Goal: Task Accomplishment & Management: Complete application form

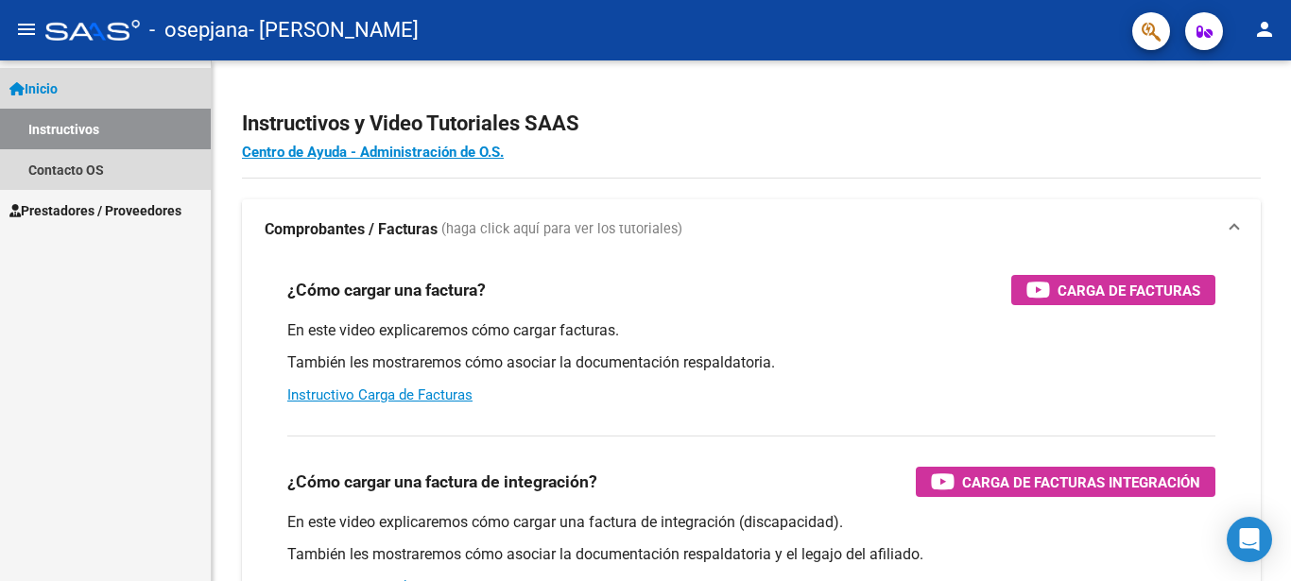
click at [94, 87] on link "Inicio" at bounding box center [105, 88] width 211 height 41
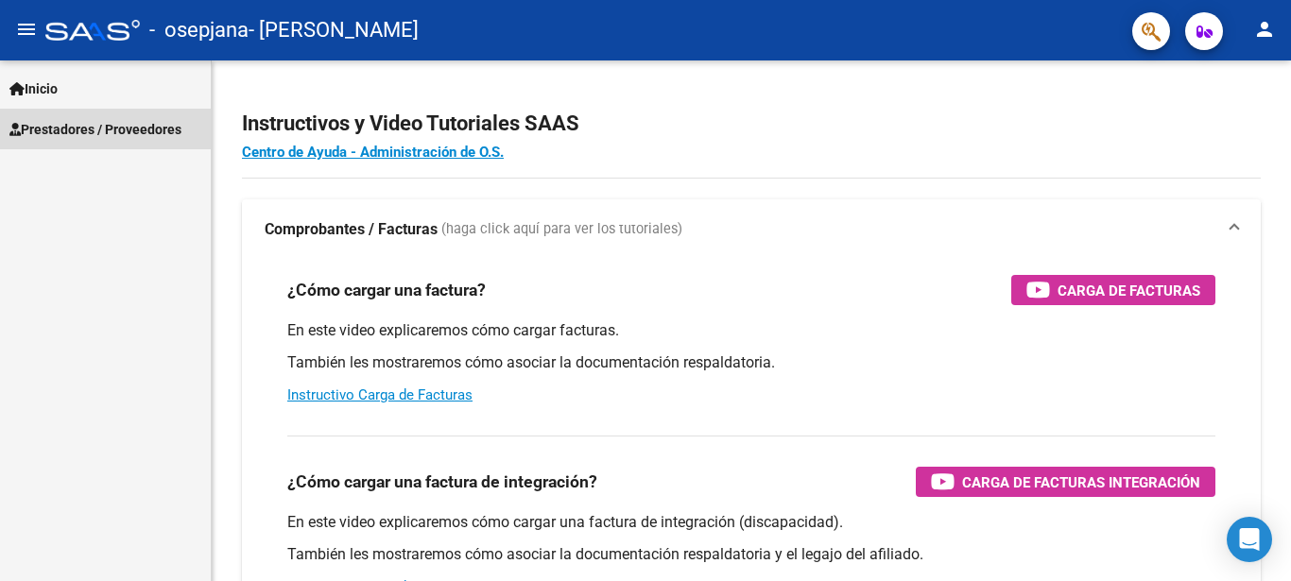
click at [95, 125] on span "Prestadores / Proveedores" at bounding box center [95, 129] width 172 height 21
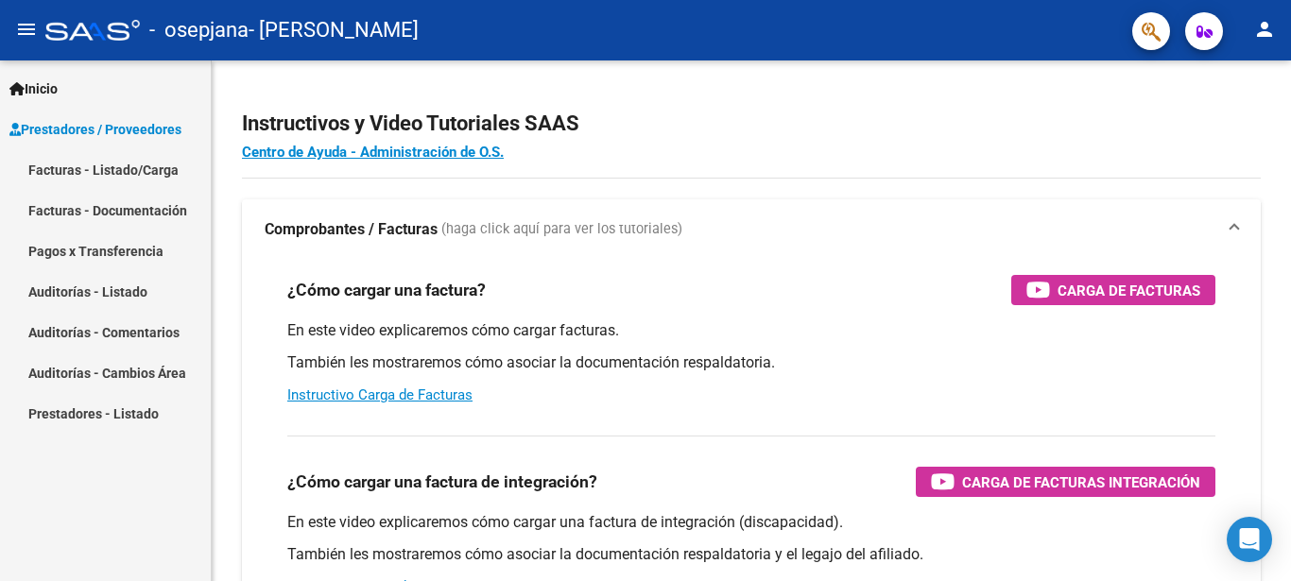
click at [112, 177] on link "Facturas - Listado/Carga" at bounding box center [105, 169] width 211 height 41
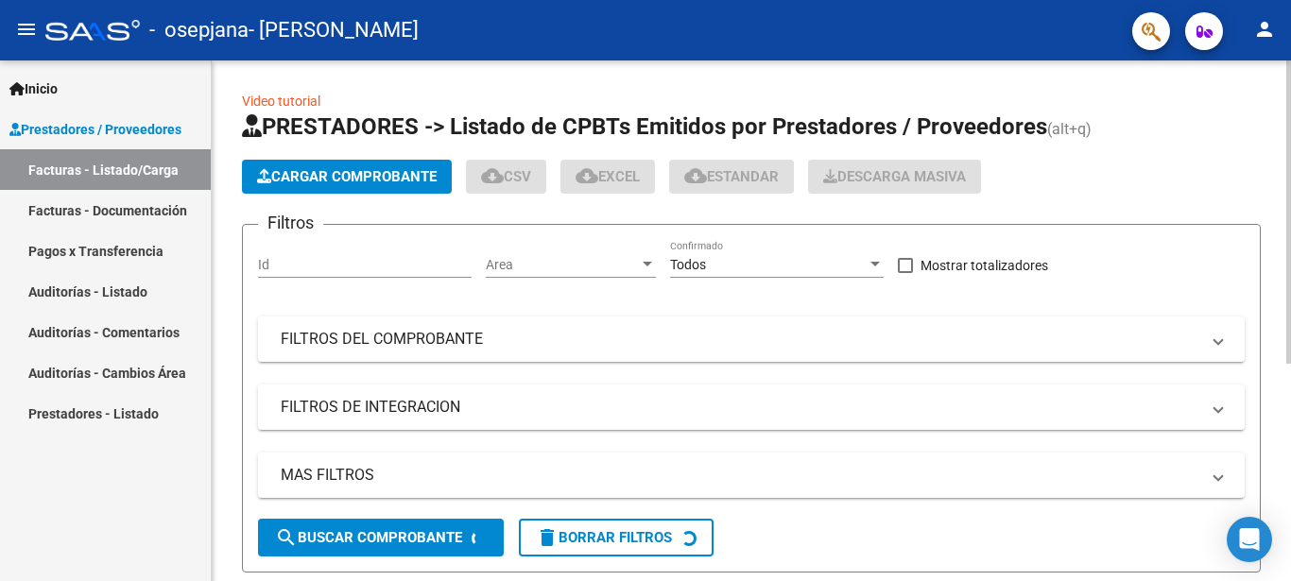
click at [327, 170] on span "Cargar Comprobante" at bounding box center [347, 176] width 180 height 17
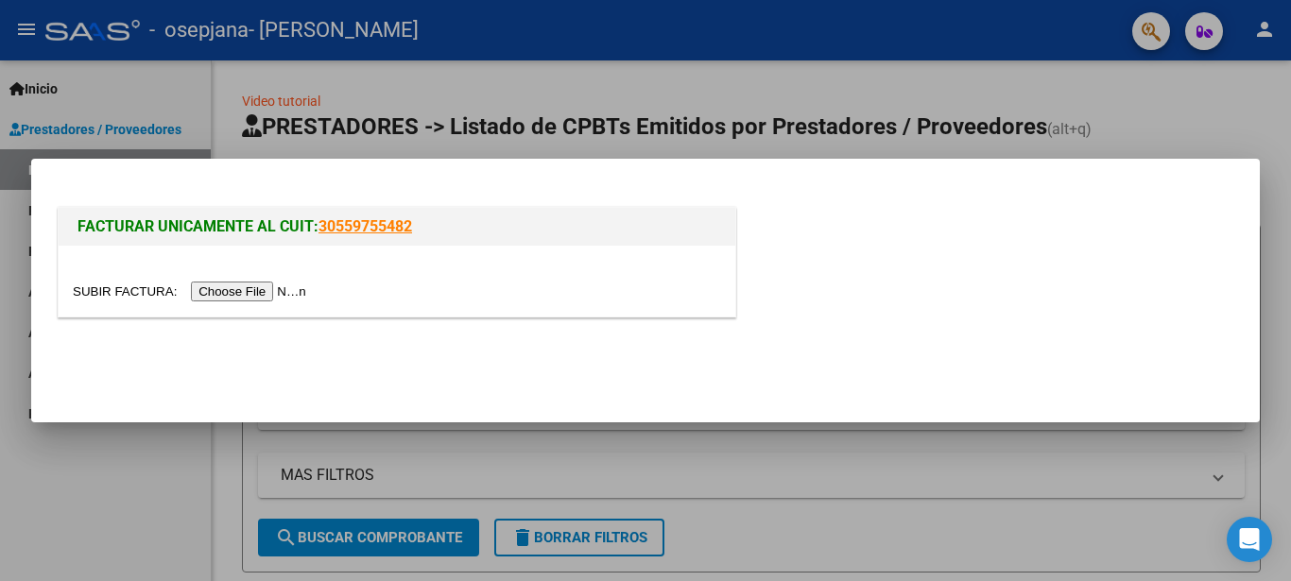
click at [117, 296] on input "file" at bounding box center [192, 292] width 239 height 20
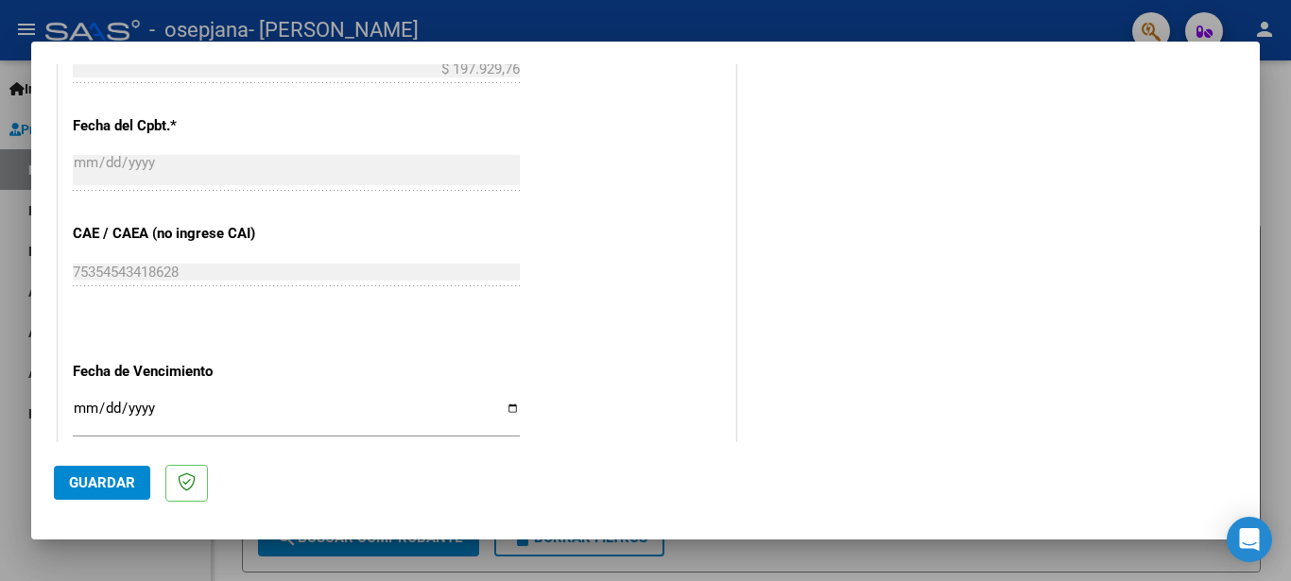
scroll to position [1165, 0]
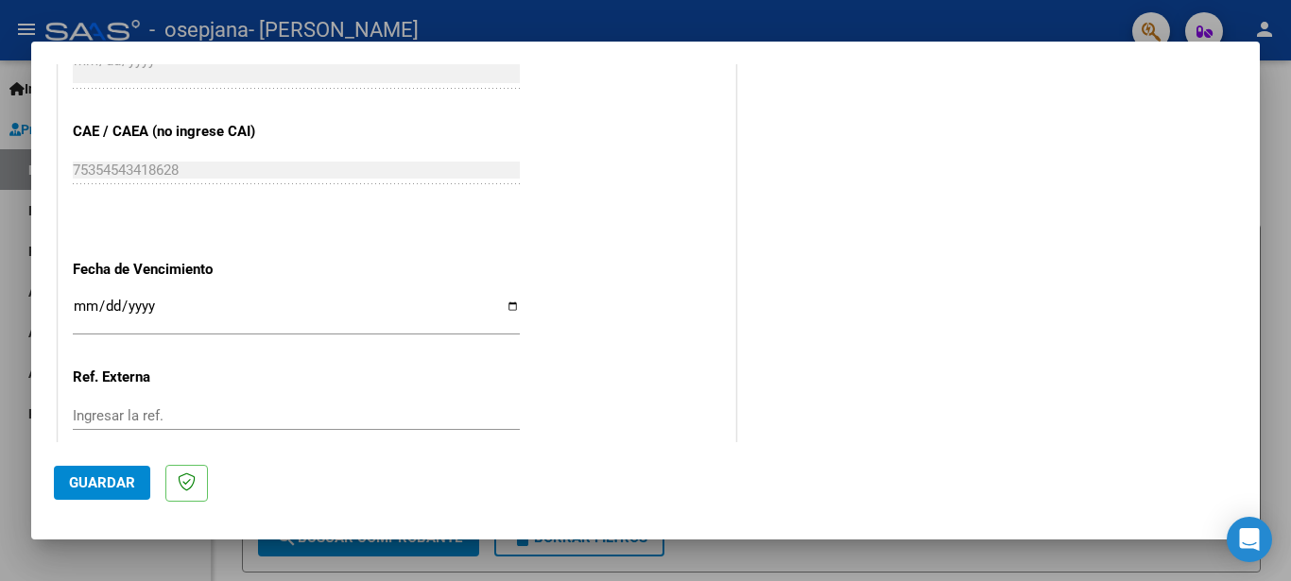
type input "202508"
click at [508, 299] on input "Ingresar la fecha" at bounding box center [296, 314] width 447 height 30
type input "[DATE]"
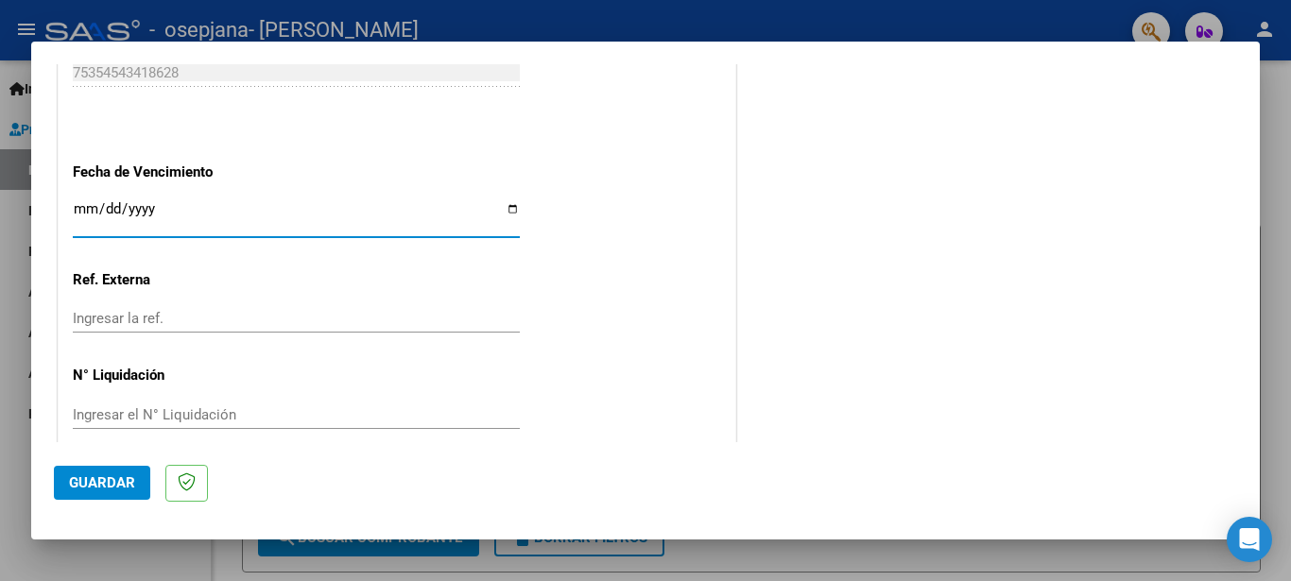
click at [162, 310] on input "Ingresar la ref." at bounding box center [296, 318] width 447 height 17
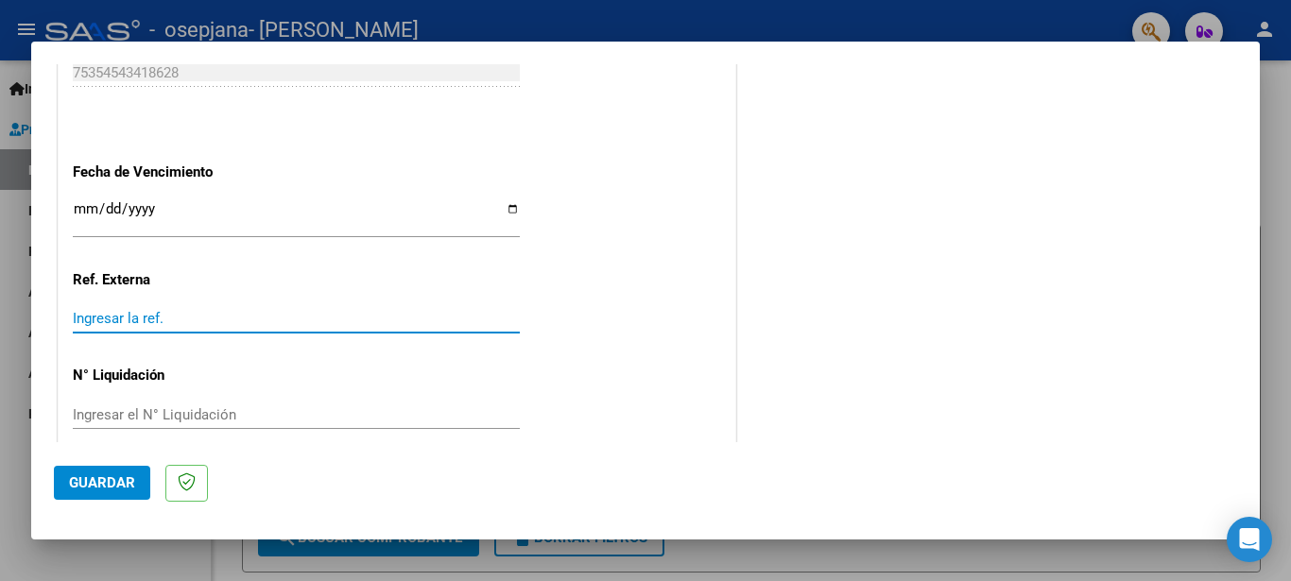
click at [98, 483] on span "Guardar" at bounding box center [102, 482] width 66 height 17
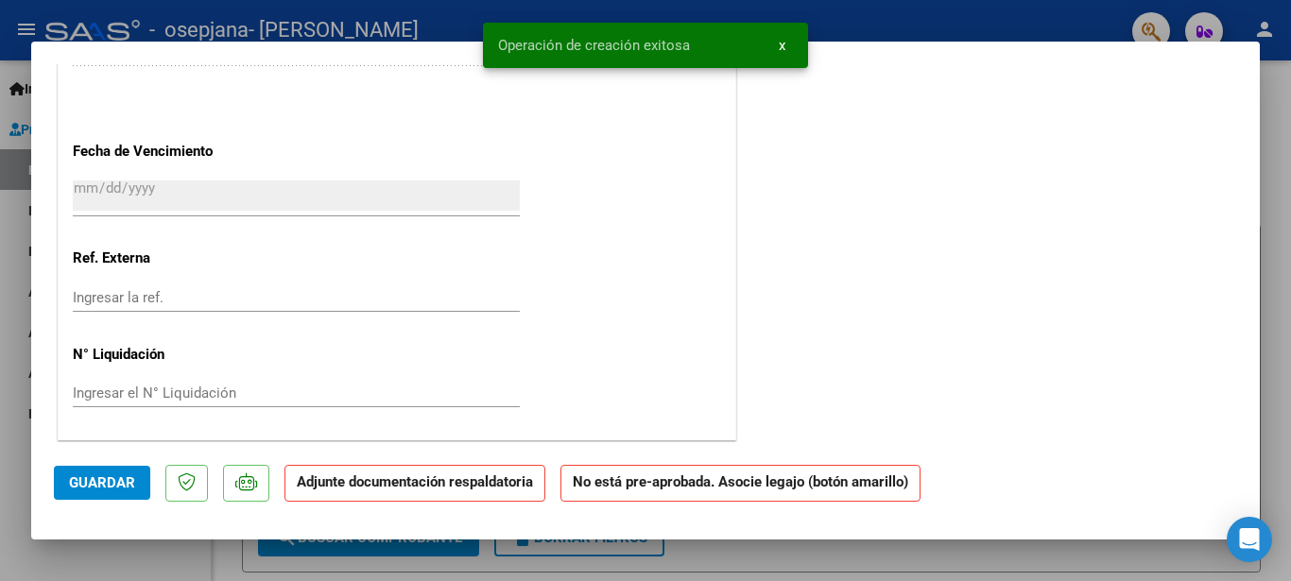
scroll to position [0, 0]
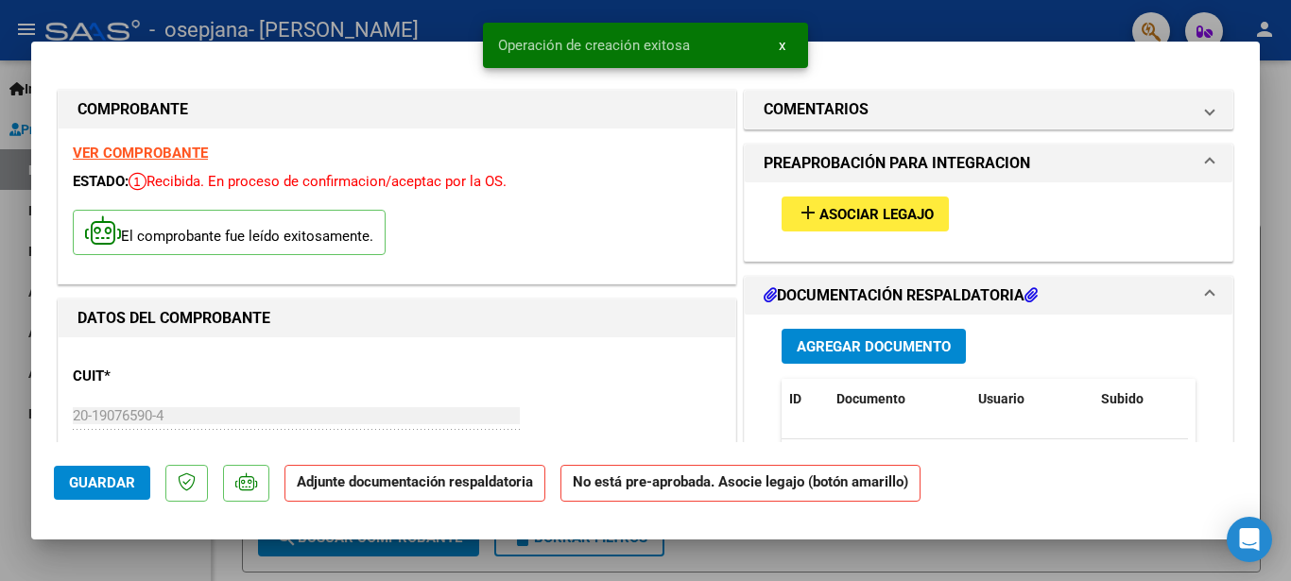
click at [862, 348] on span "Agregar Documento" at bounding box center [874, 346] width 154 height 17
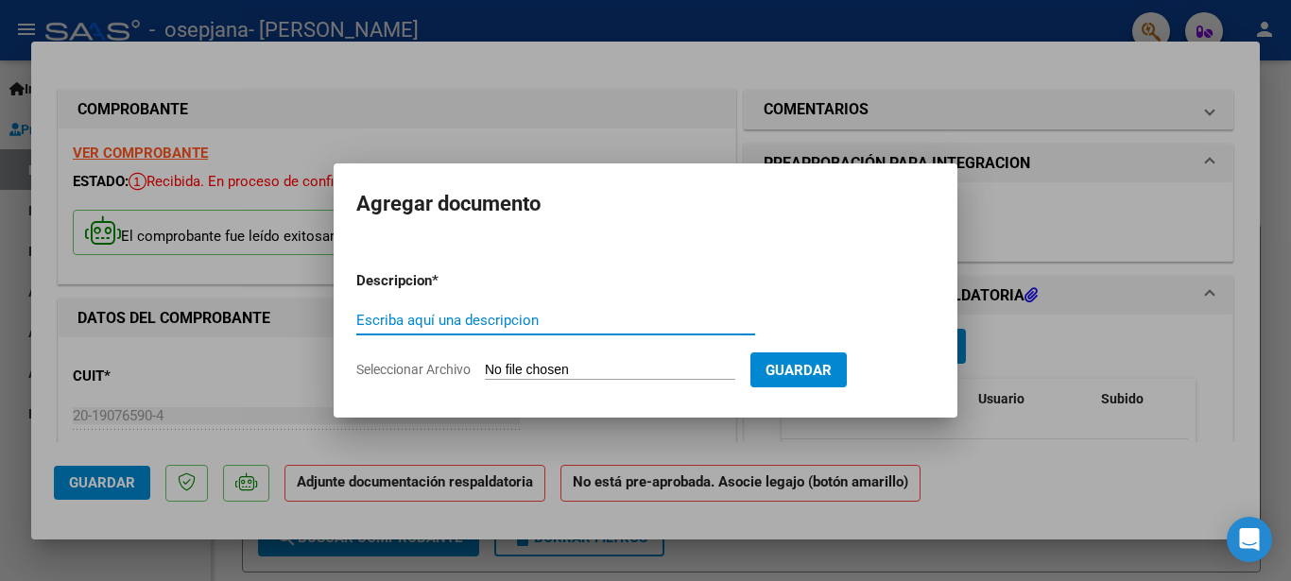
click at [452, 319] on input "Escriba aquí una descripcion" at bounding box center [555, 320] width 399 height 17
type input "planilla de asistencia [DATE]"
click at [513, 369] on input "Seleccionar Archivo" at bounding box center [610, 371] width 250 height 18
type input "C:\fakepath\planilla de asistencia kinesiologia [DATE].pdf"
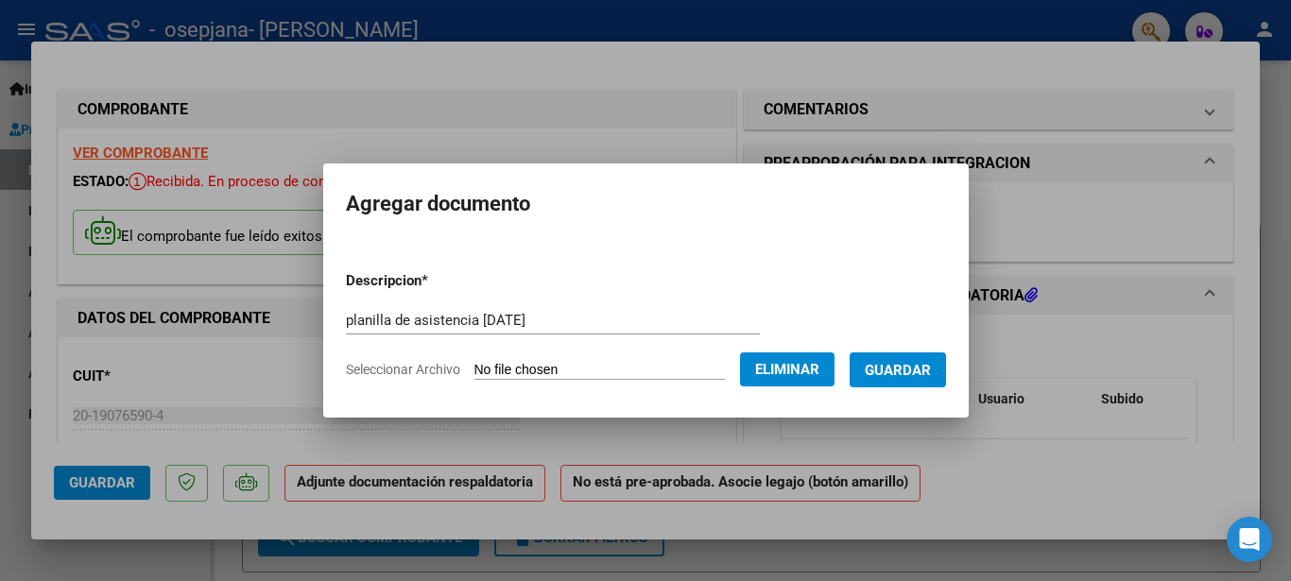
click at [931, 373] on span "Guardar" at bounding box center [898, 370] width 66 height 17
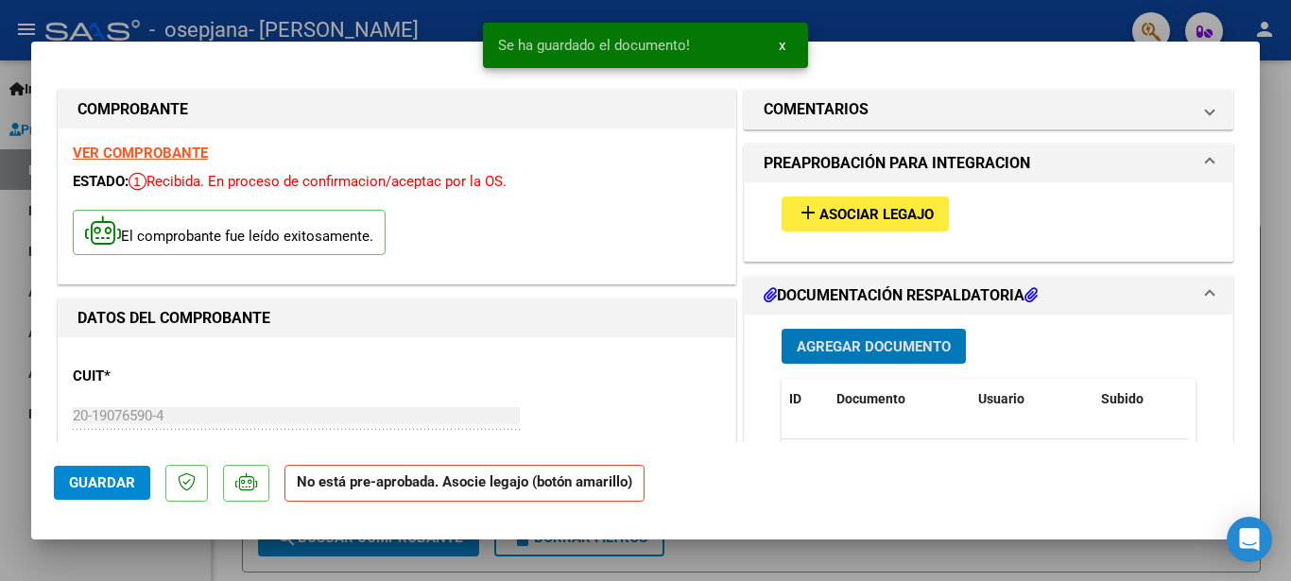
click at [866, 344] on span "Agregar Documento" at bounding box center [874, 346] width 154 height 17
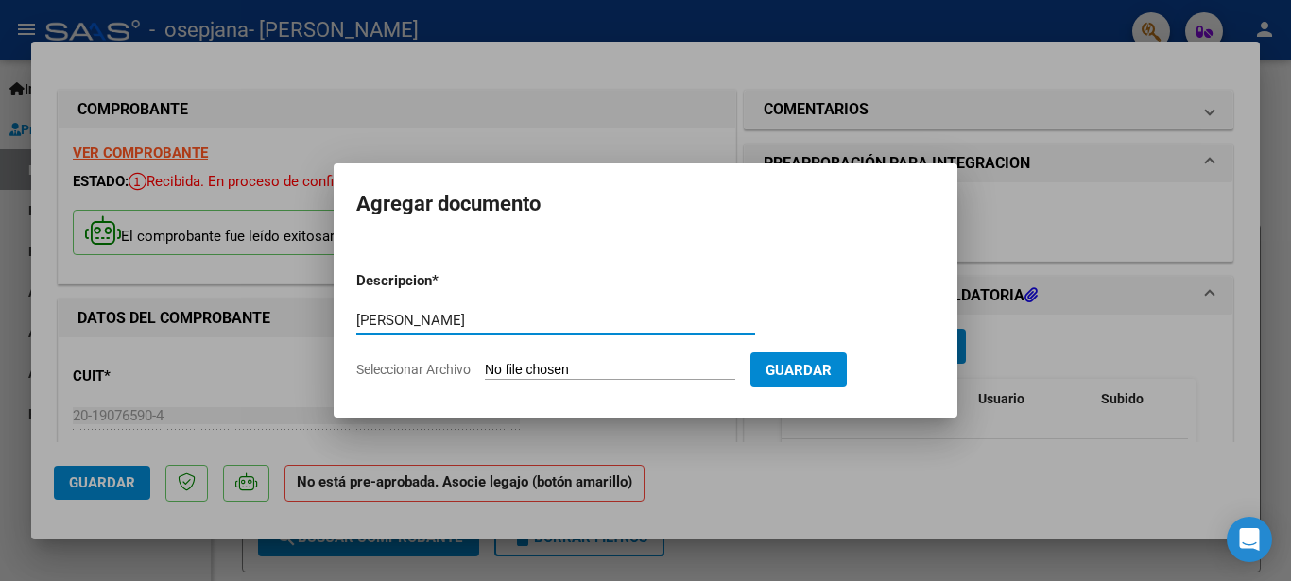
type input "[PERSON_NAME]"
click at [524, 369] on input "Seleccionar Archivo" at bounding box center [610, 371] width 250 height 18
type input "C:\fakepath\Constatación de Comprobantes _ AFIP.pdf"
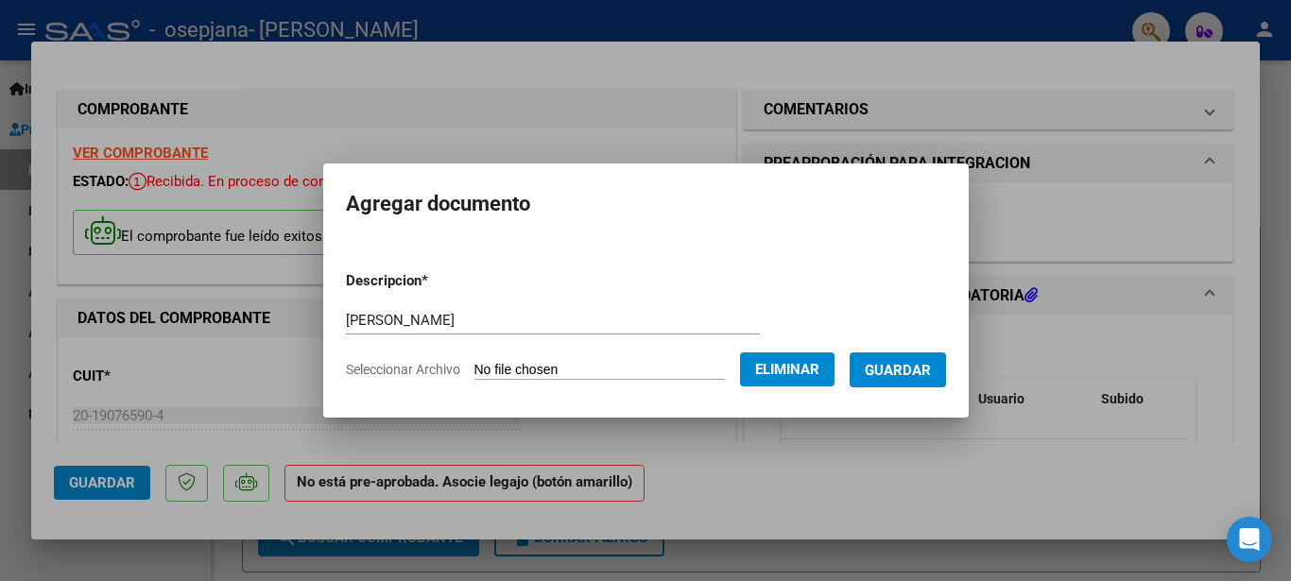
click at [931, 369] on span "Guardar" at bounding box center [898, 370] width 66 height 17
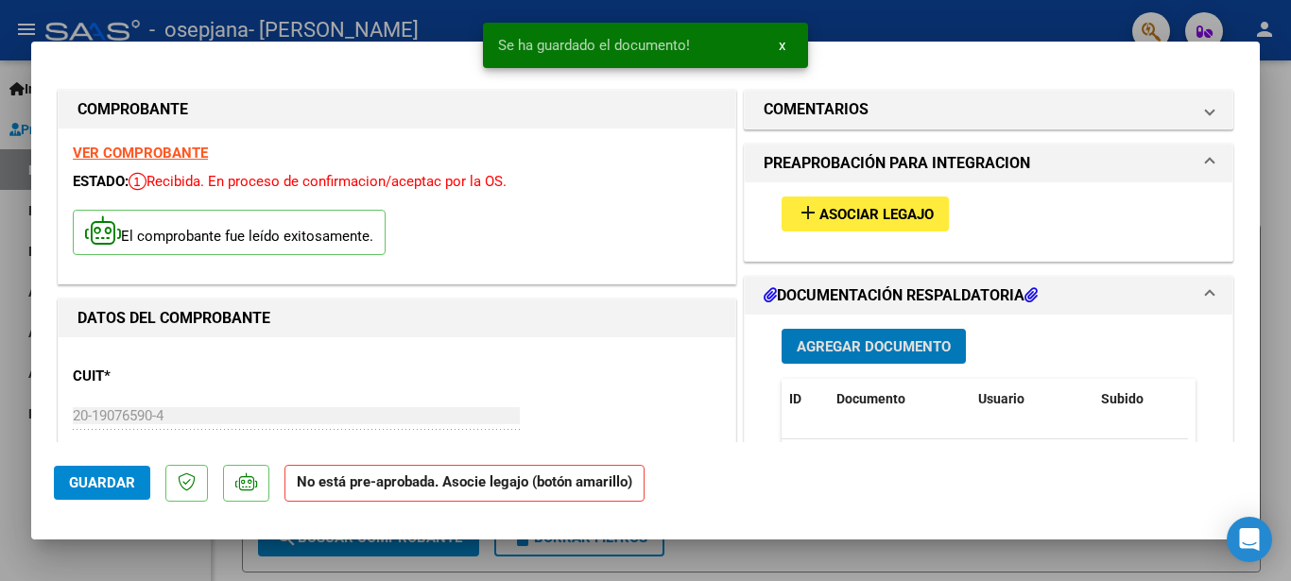
click at [886, 348] on span "Agregar Documento" at bounding box center [874, 346] width 154 height 17
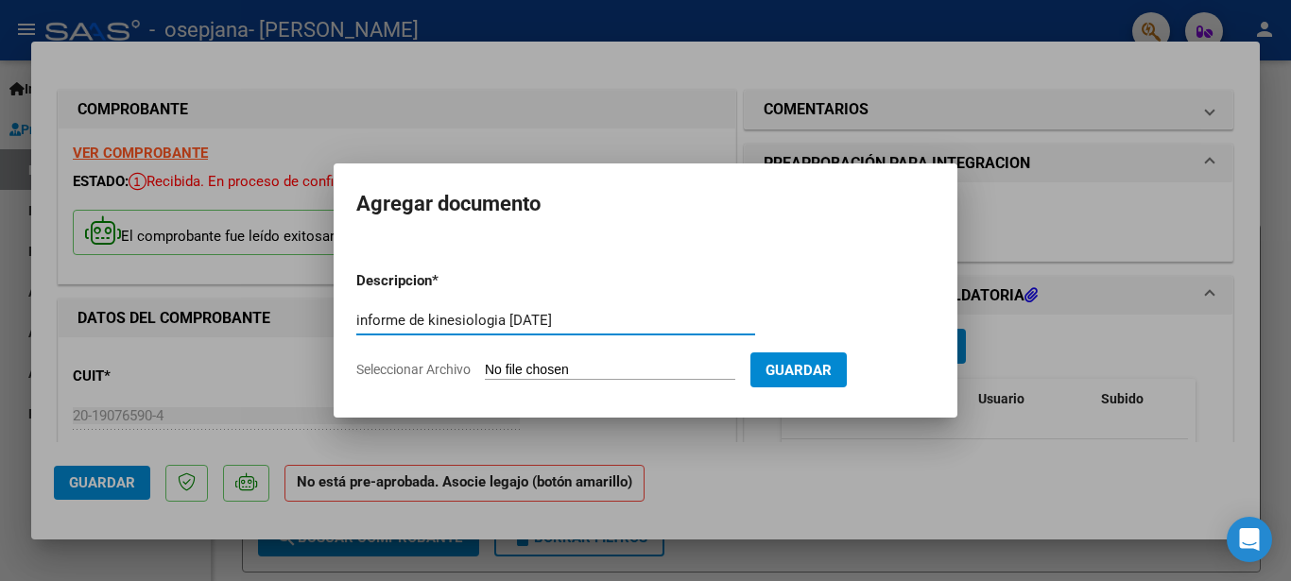
type input "informe de kinesiologia [DATE]"
click at [537, 371] on input "Seleccionar Archivo" at bounding box center [610, 371] width 250 height 18
type input "C:\fakepath\informe de kinesiologia mes [PERSON_NAME][DATE].pdf"
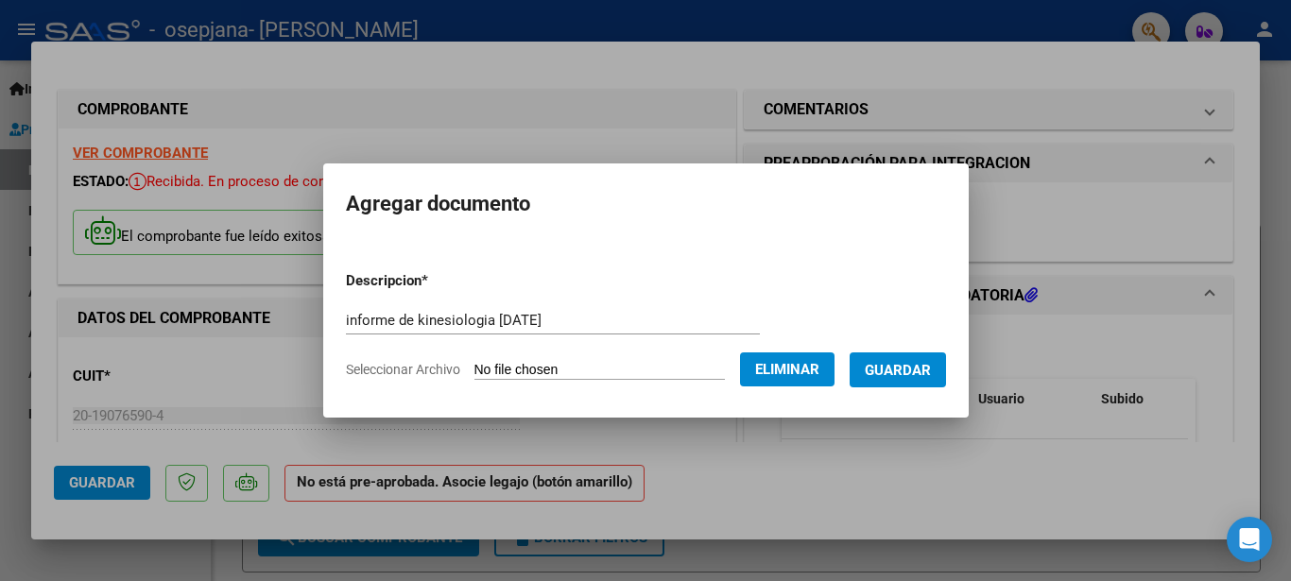
click at [931, 369] on span "Guardar" at bounding box center [898, 370] width 66 height 17
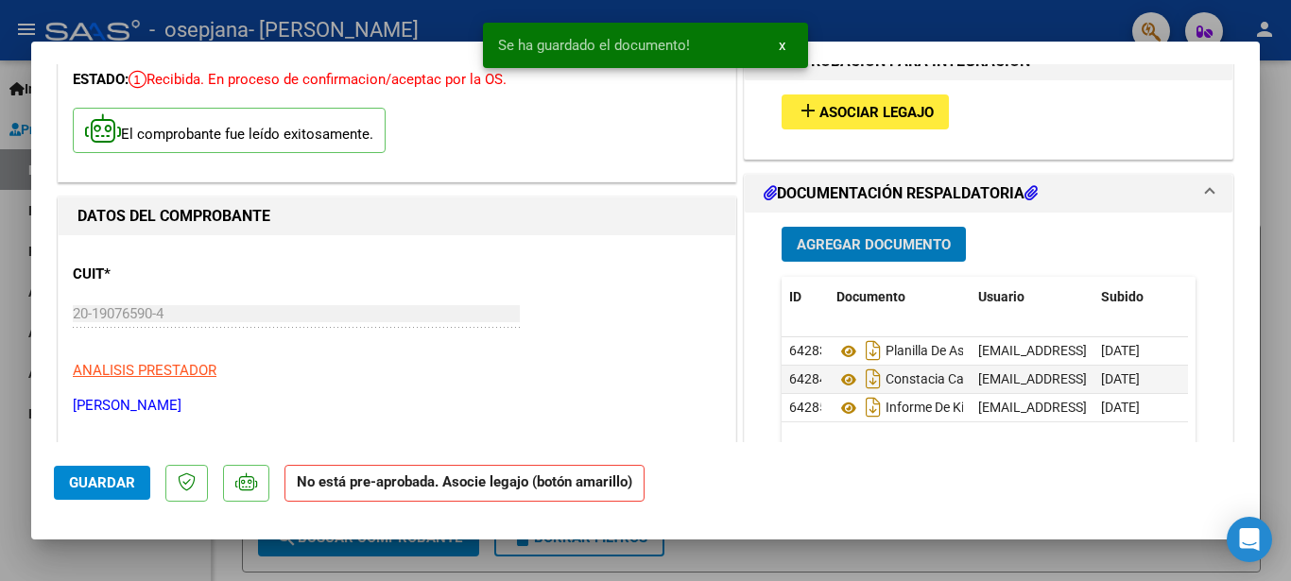
scroll to position [204, 0]
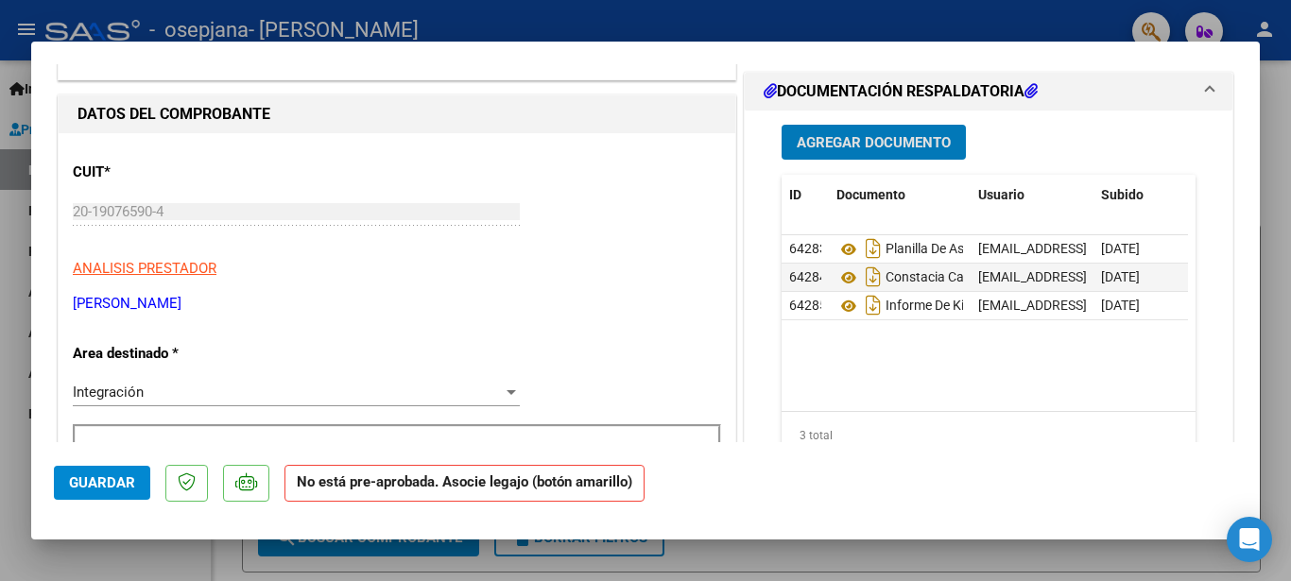
click at [85, 485] on span "Guardar" at bounding box center [102, 482] width 66 height 17
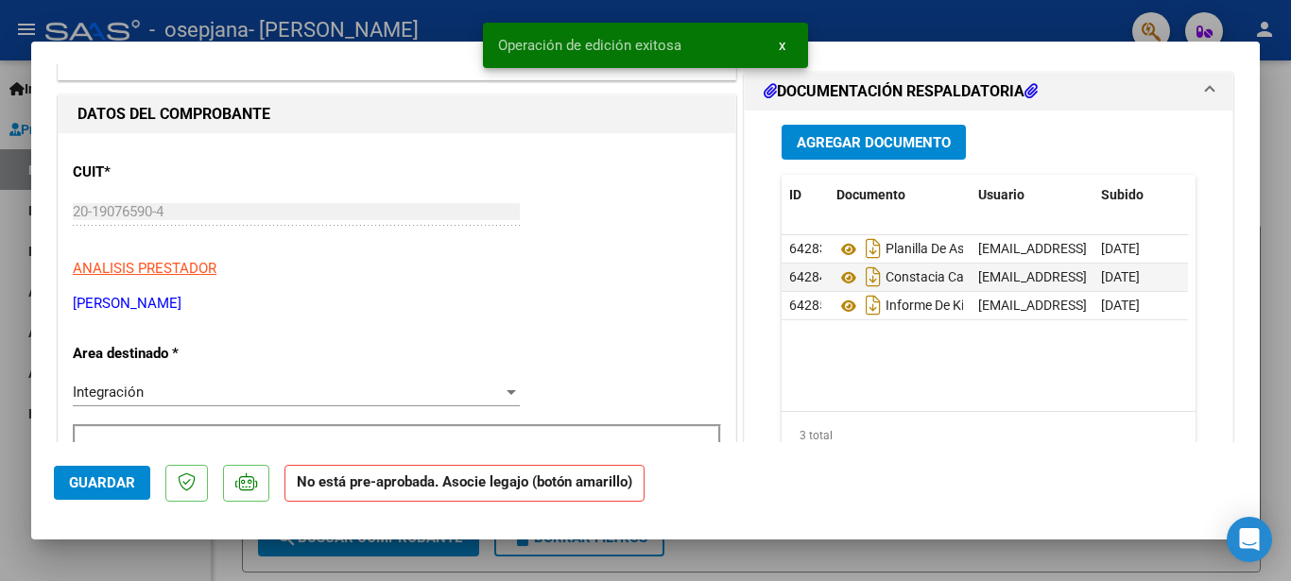
click at [1281, 268] on div at bounding box center [645, 290] width 1291 height 581
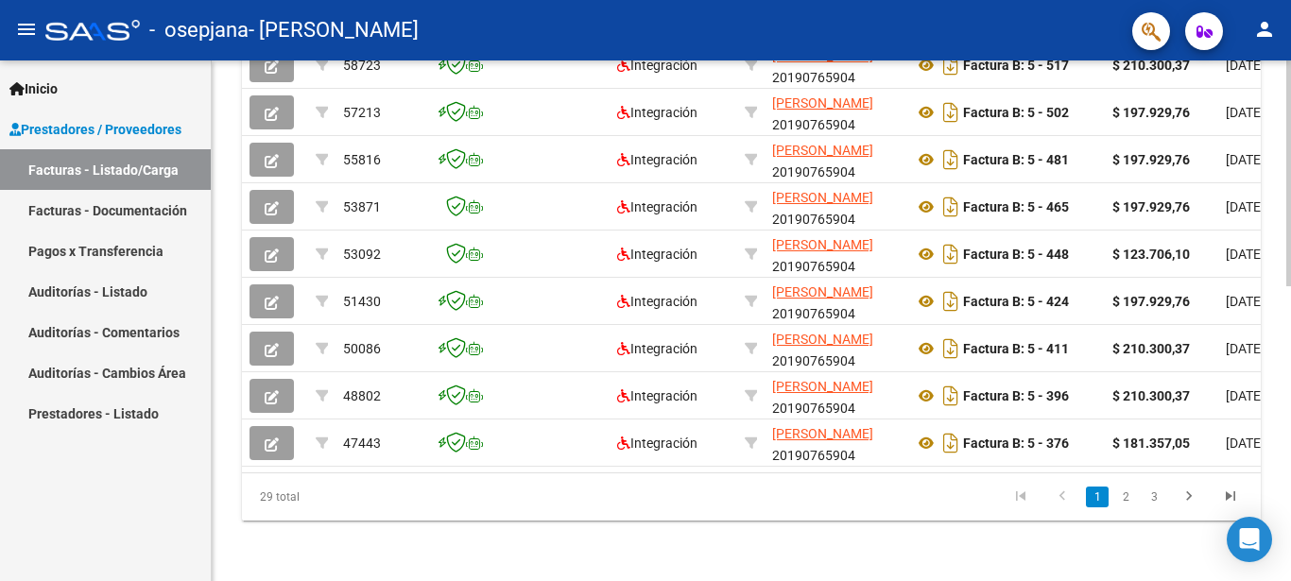
scroll to position [487, 0]
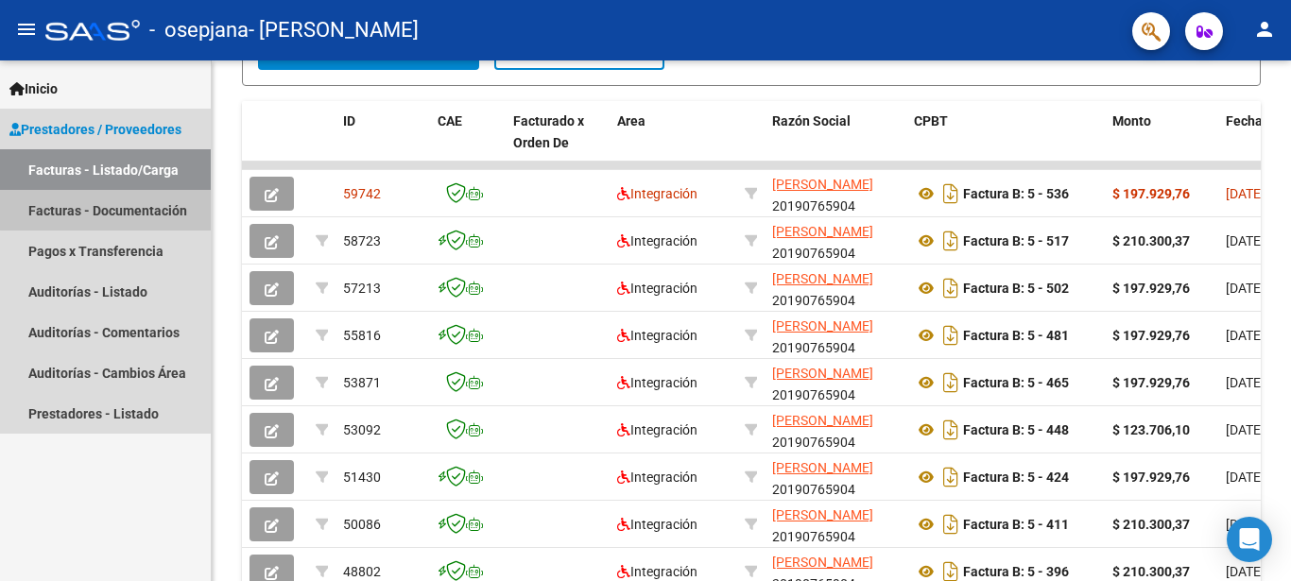
click at [113, 210] on link "Facturas - Documentación" at bounding box center [105, 210] width 211 height 41
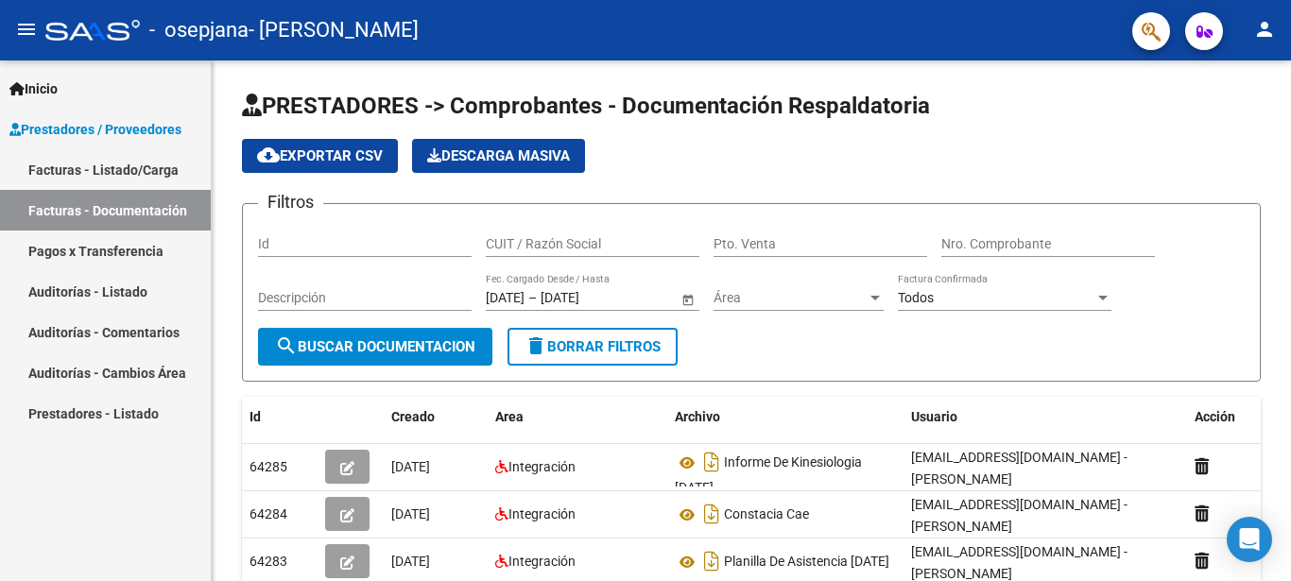
click at [129, 165] on link "Facturas - Listado/Carga" at bounding box center [105, 169] width 211 height 41
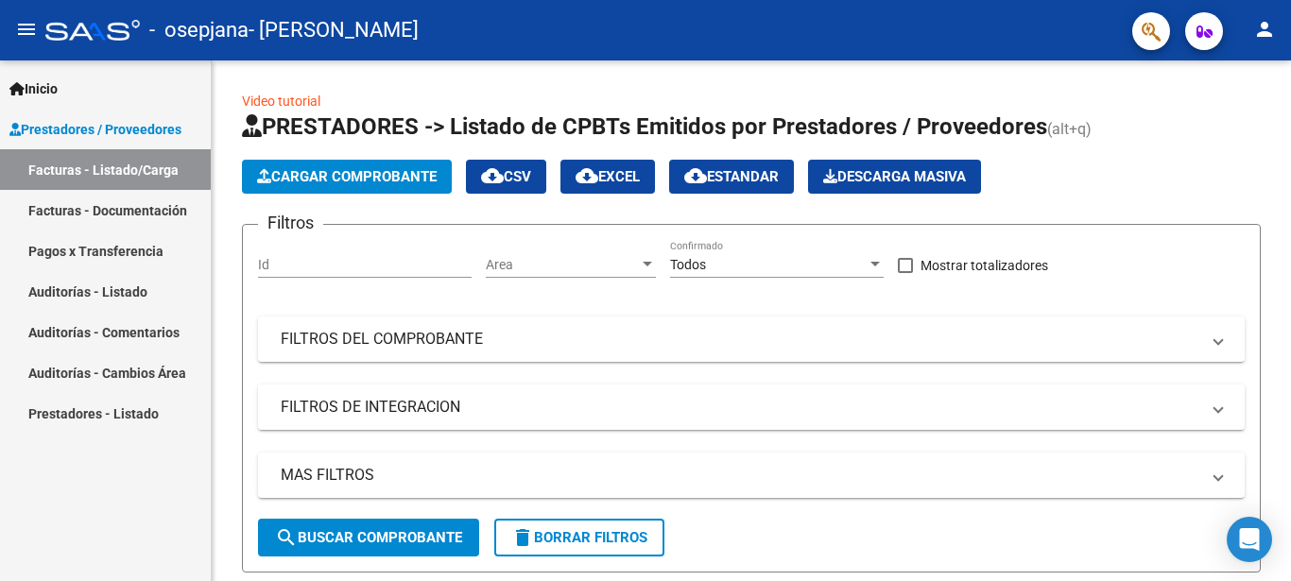
click at [1260, 34] on mat-icon "person" at bounding box center [1264, 29] width 23 height 23
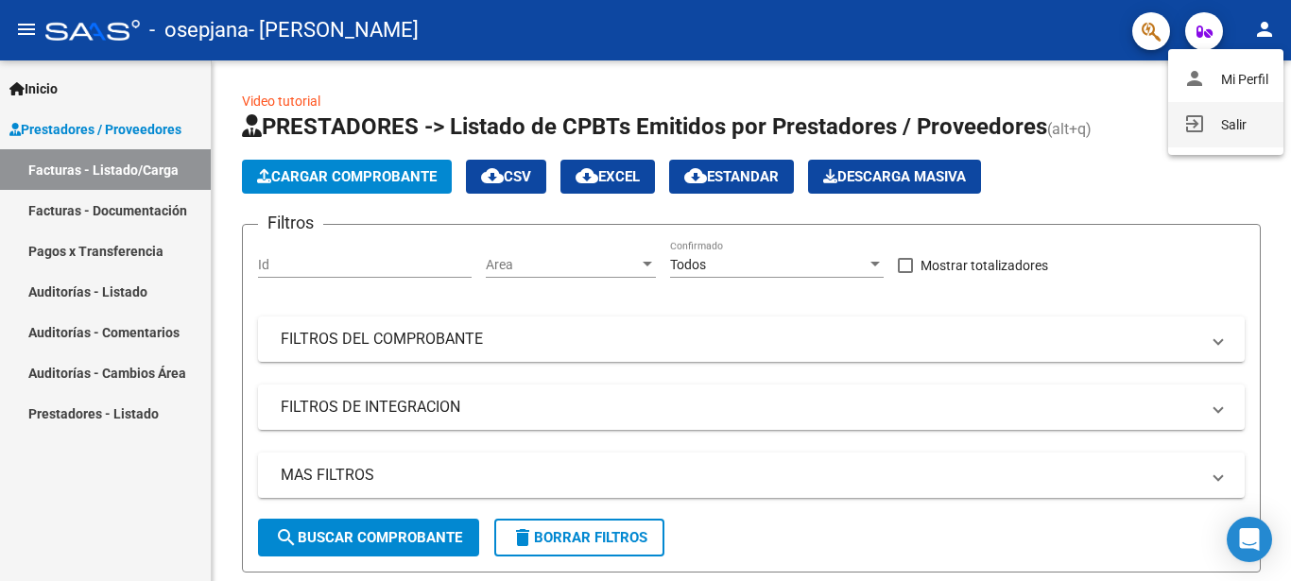
click at [1231, 120] on button "exit_to_app Salir" at bounding box center [1225, 124] width 115 height 45
